Goal: Task Accomplishment & Management: Complete application form

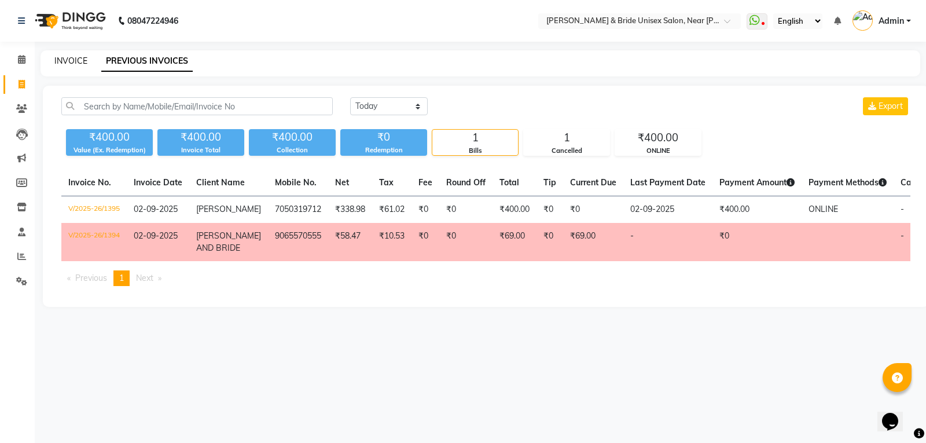
click at [84, 56] on link "INVOICE" at bounding box center [70, 61] width 33 height 10
select select "service"
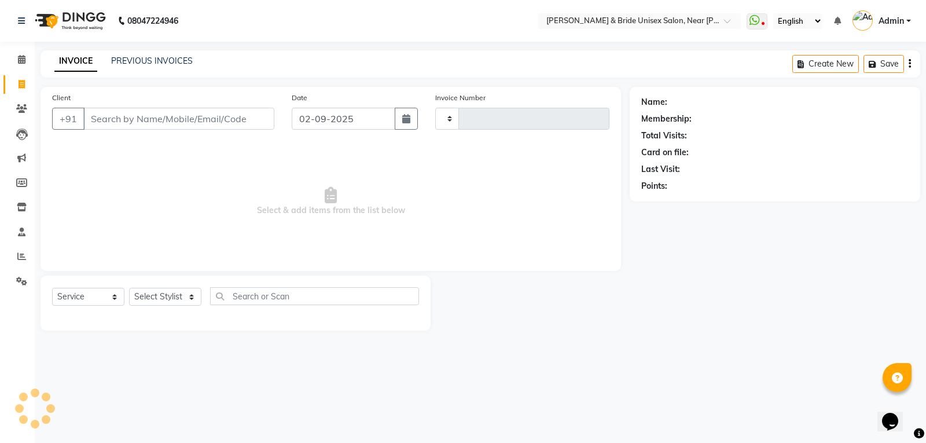
type input "1396"
select select "4118"
click at [122, 124] on input "Client" at bounding box center [178, 119] width 191 height 22
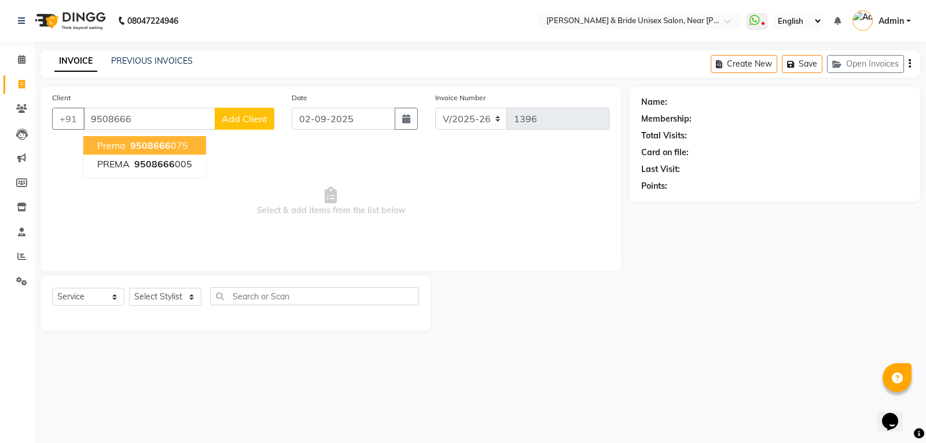
click at [156, 148] on span "9508666" at bounding box center [150, 145] width 41 height 12
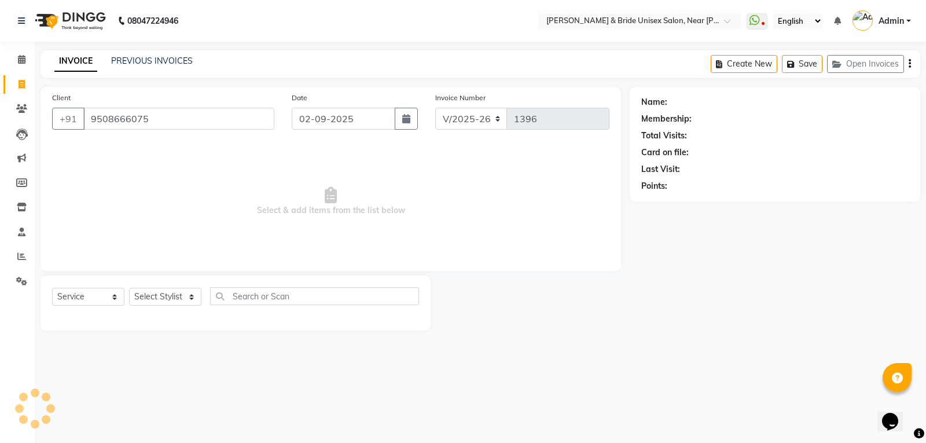
type input "9508666075"
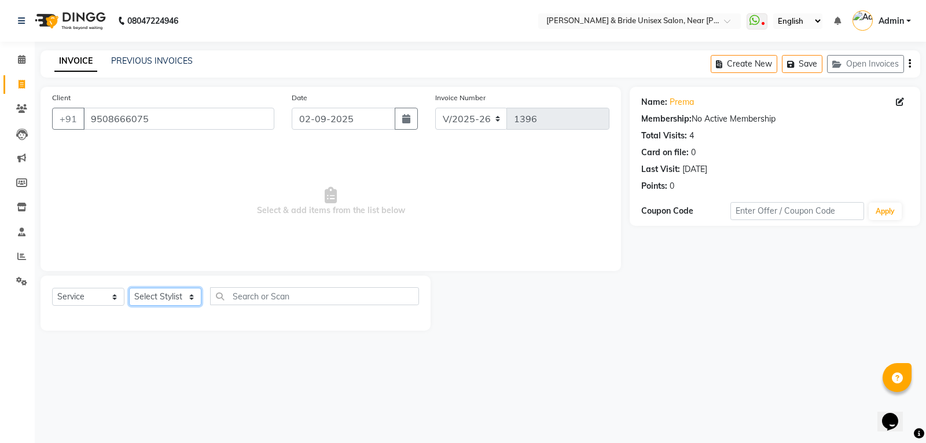
click at [171, 295] on select "Select Stylist chiku Front Desk guriya [PERSON_NAME][DATE] sunny [PERSON_NAME]" at bounding box center [165, 297] width 72 height 18
select select "83026"
click at [129, 288] on select "Select Stylist chiku Front Desk guriya [PERSON_NAME][DATE] sunny [PERSON_NAME]" at bounding box center [165, 297] width 72 height 18
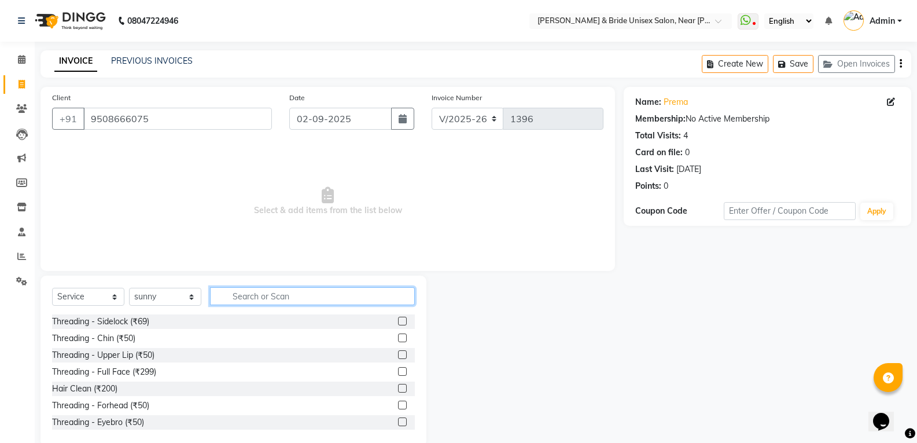
click at [291, 289] on input "text" at bounding box center [312, 296] width 205 height 18
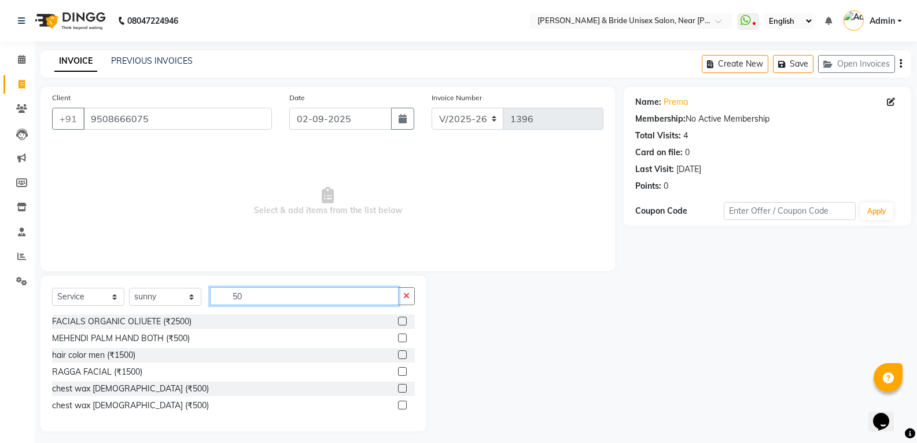
type input "5"
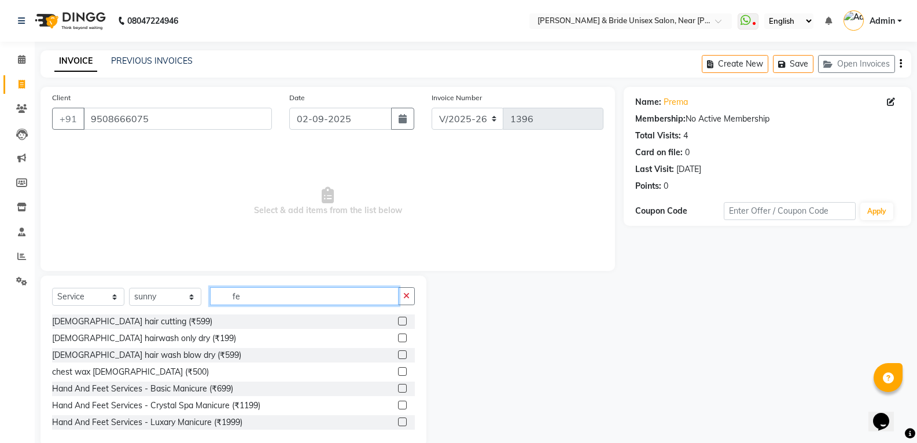
type input "fe"
click at [398, 321] on label at bounding box center [402, 321] width 9 height 9
click at [398, 321] on input "checkbox" at bounding box center [402, 322] width 8 height 8
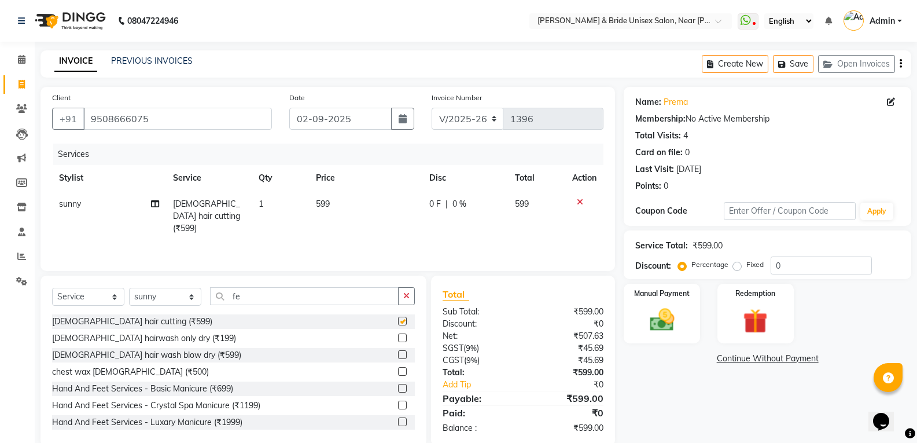
checkbox input "false"
click at [332, 199] on td "599" at bounding box center [366, 216] width 114 height 50
select select "83026"
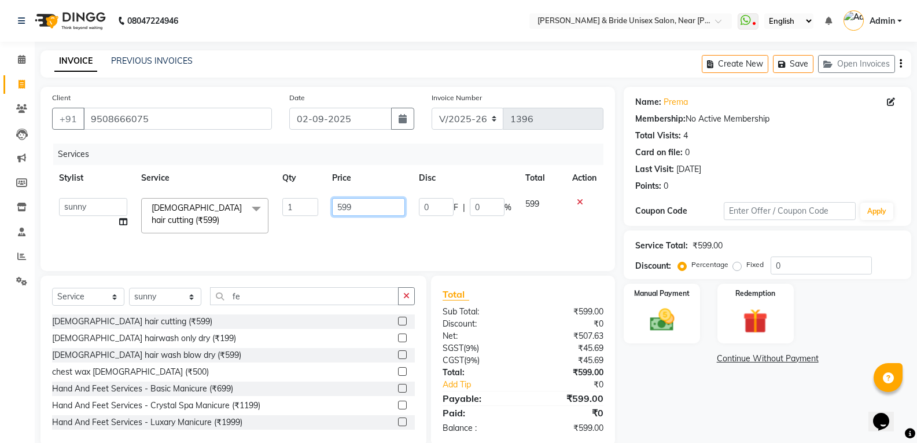
click at [372, 206] on input "599" at bounding box center [368, 207] width 72 height 18
type input "5"
type input "500"
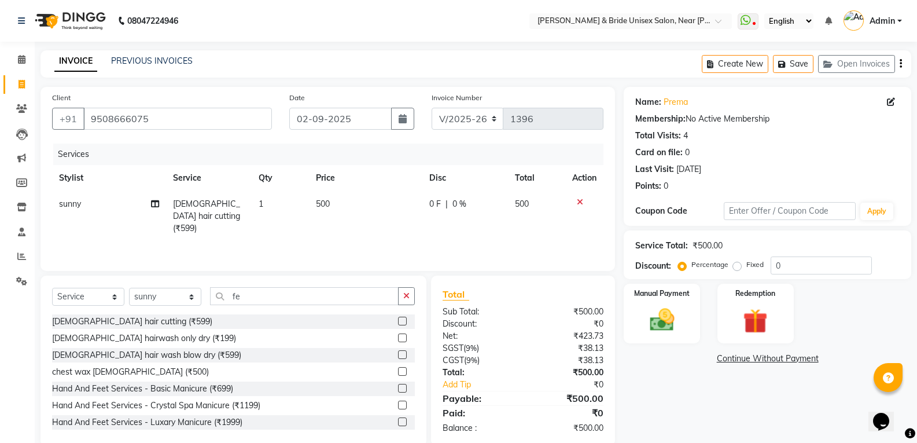
click at [387, 245] on div "Services Stylist Service Qty Price Disc Total Action sunny [DEMOGRAPHIC_DATA] h…" at bounding box center [327, 202] width 551 height 116
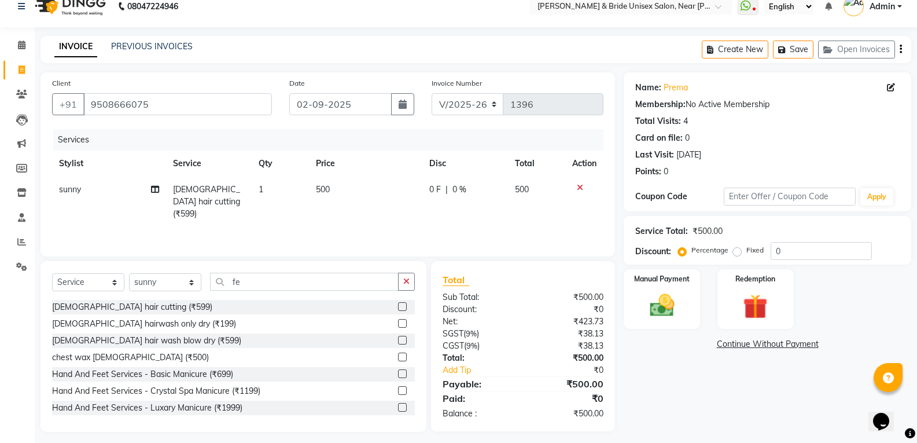
scroll to position [21, 0]
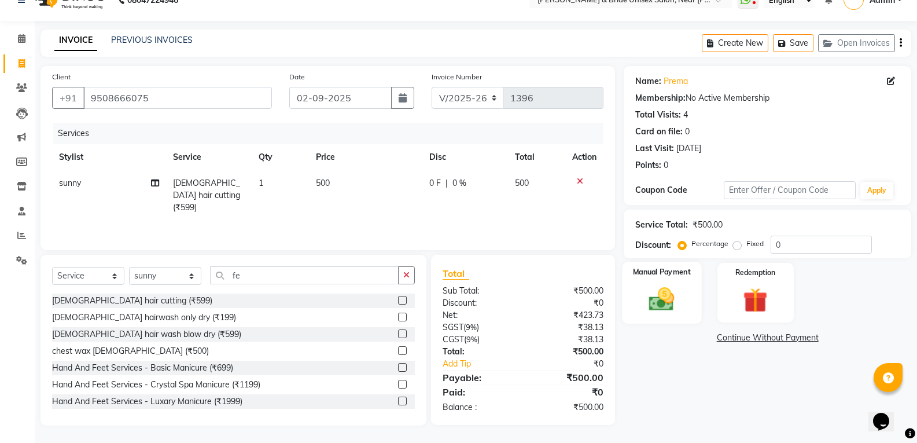
click at [667, 288] on img at bounding box center [661, 299] width 41 height 30
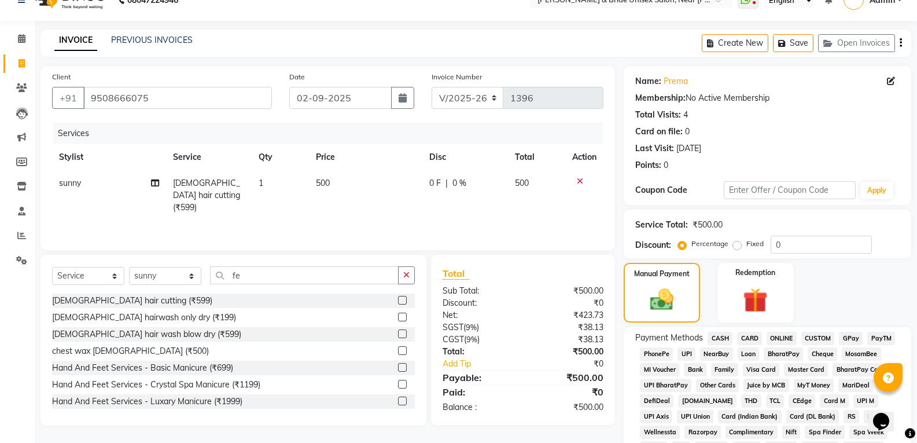
click at [727, 335] on span "CASH" at bounding box center [720, 338] width 25 height 13
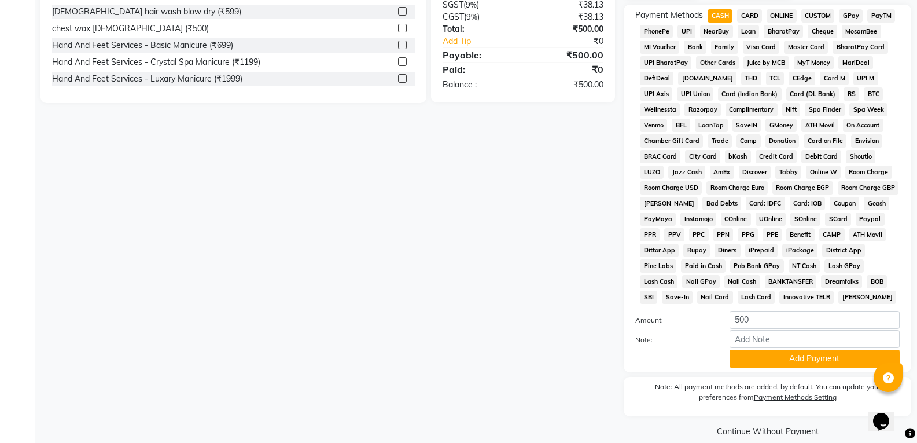
scroll to position [358, 0]
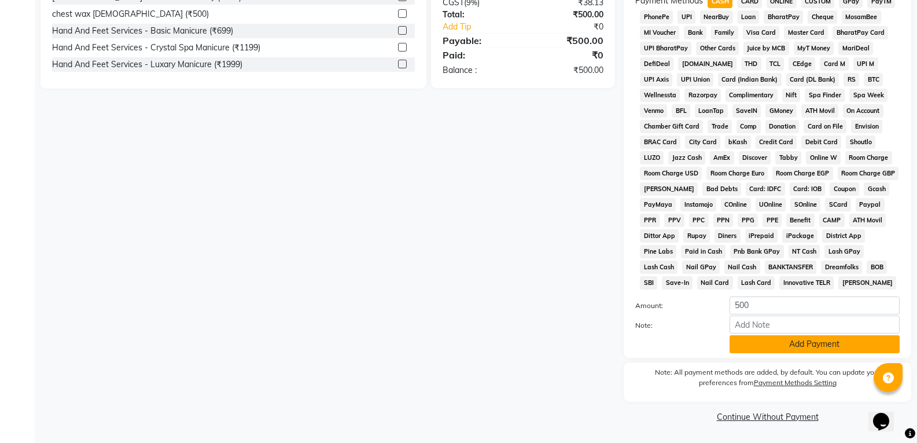
click at [749, 342] on button "Add Payment" at bounding box center [815, 344] width 170 height 18
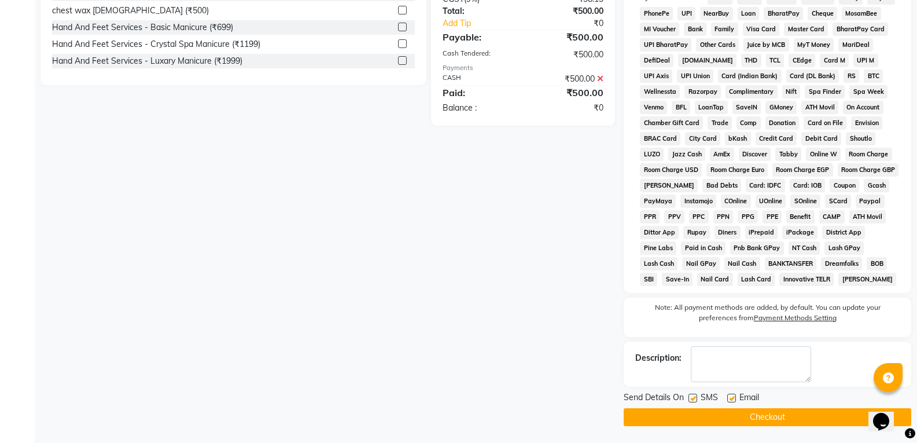
scroll to position [362, 0]
click at [764, 415] on button "Checkout" at bounding box center [768, 416] width 288 height 18
